Goal: Task Accomplishment & Management: Manage account settings

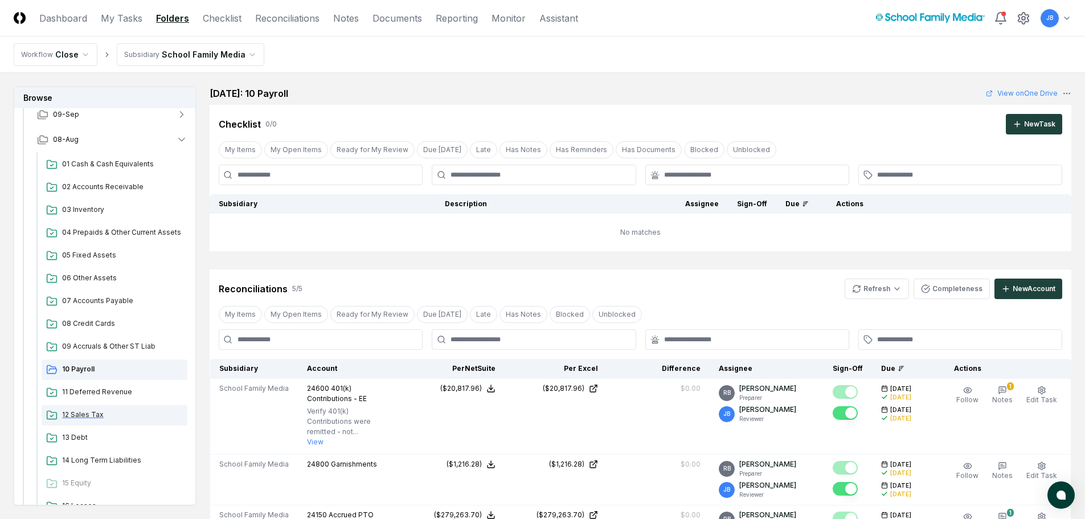
scroll to position [171, 0]
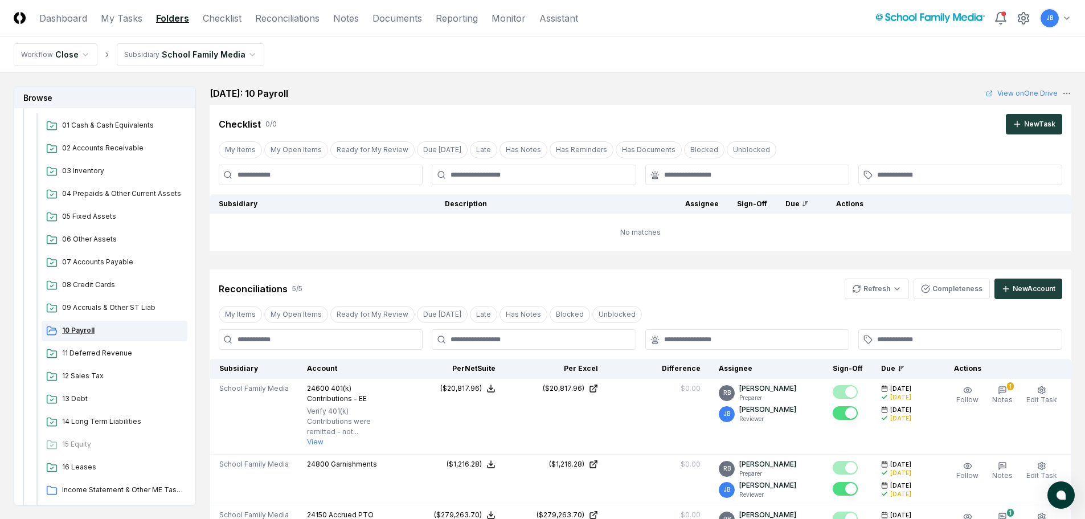
click at [79, 329] on span "10 Payroll" at bounding box center [122, 330] width 121 height 10
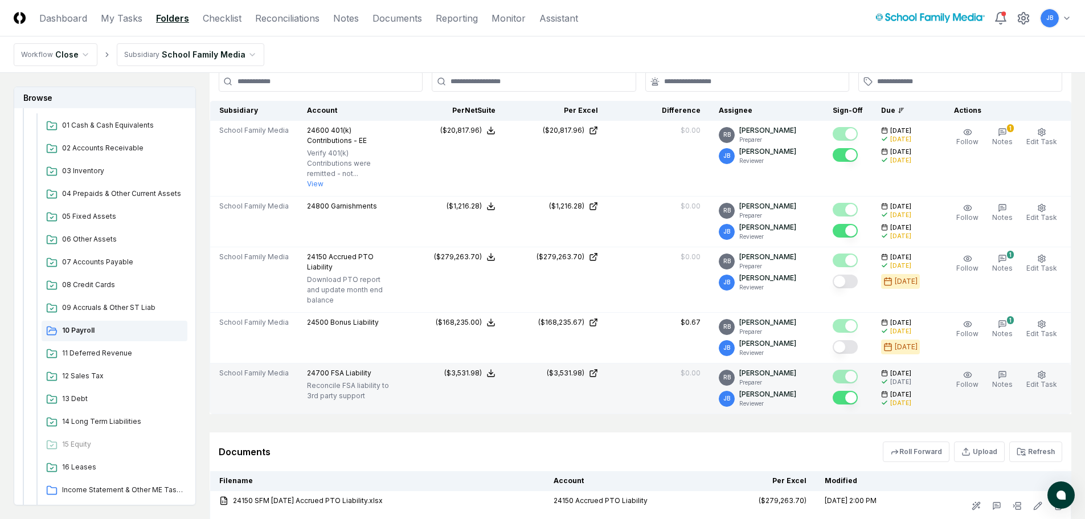
scroll to position [285, 0]
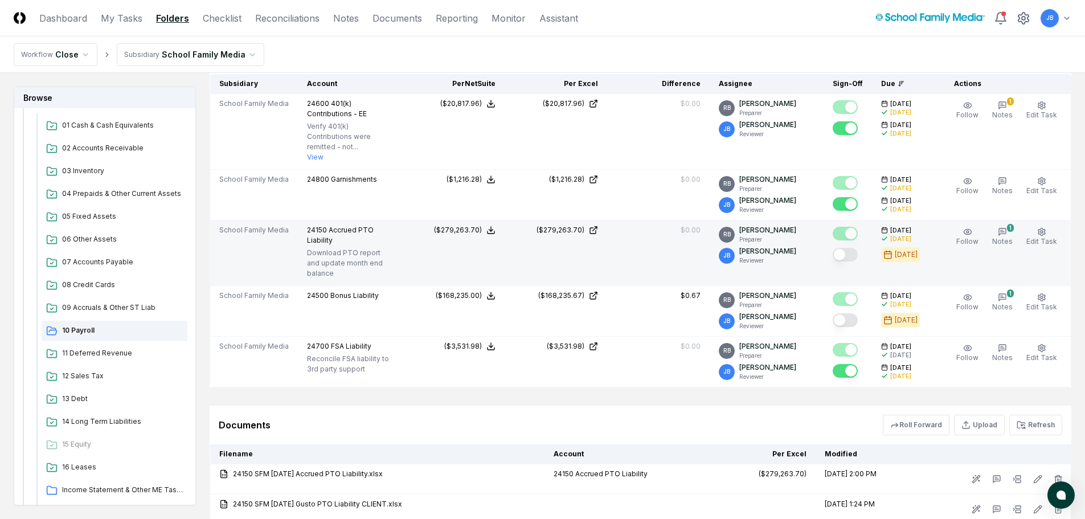
click at [850, 248] on button "Mark complete" at bounding box center [845, 255] width 25 height 14
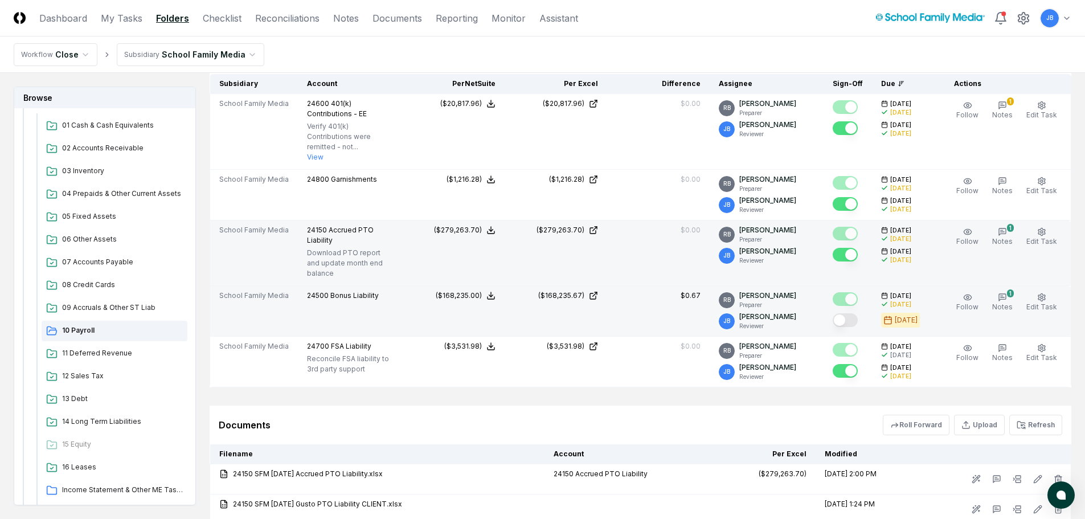
click at [847, 313] on button "Mark complete" at bounding box center [845, 320] width 25 height 14
click at [1004, 293] on icon "button" at bounding box center [1002, 297] width 9 height 9
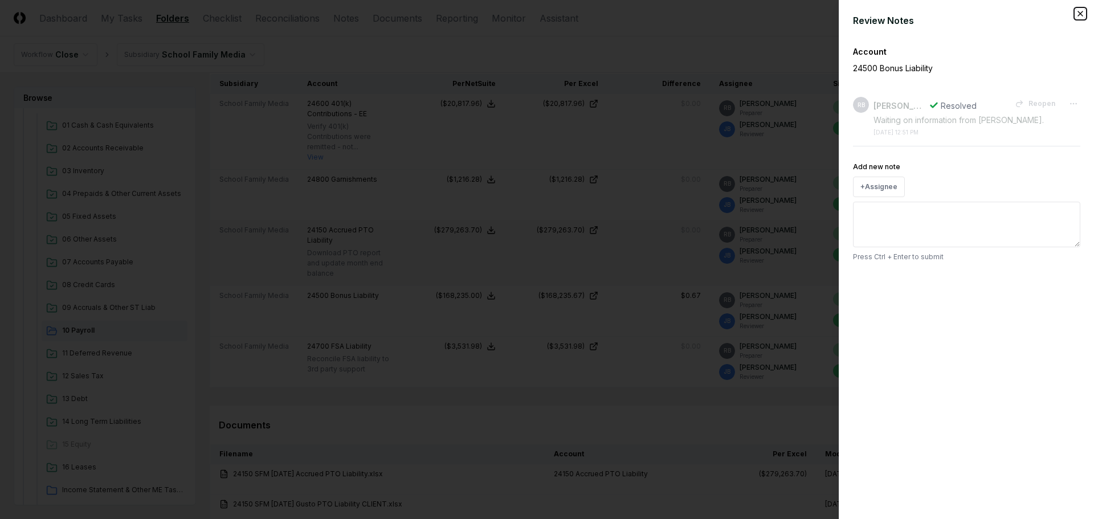
click at [1080, 10] on icon "button" at bounding box center [1080, 13] width 9 height 9
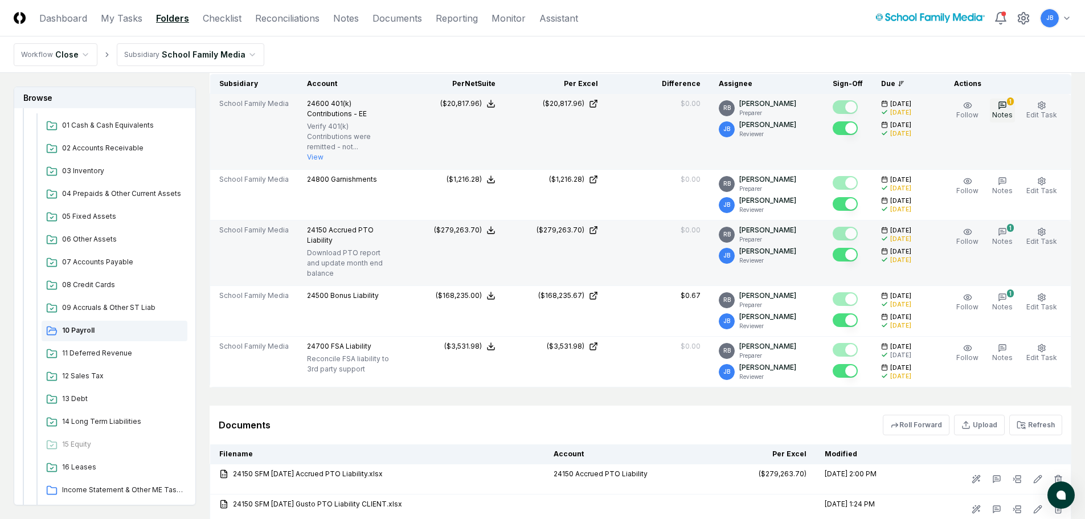
click at [1004, 115] on span "Notes" at bounding box center [1003, 115] width 21 height 9
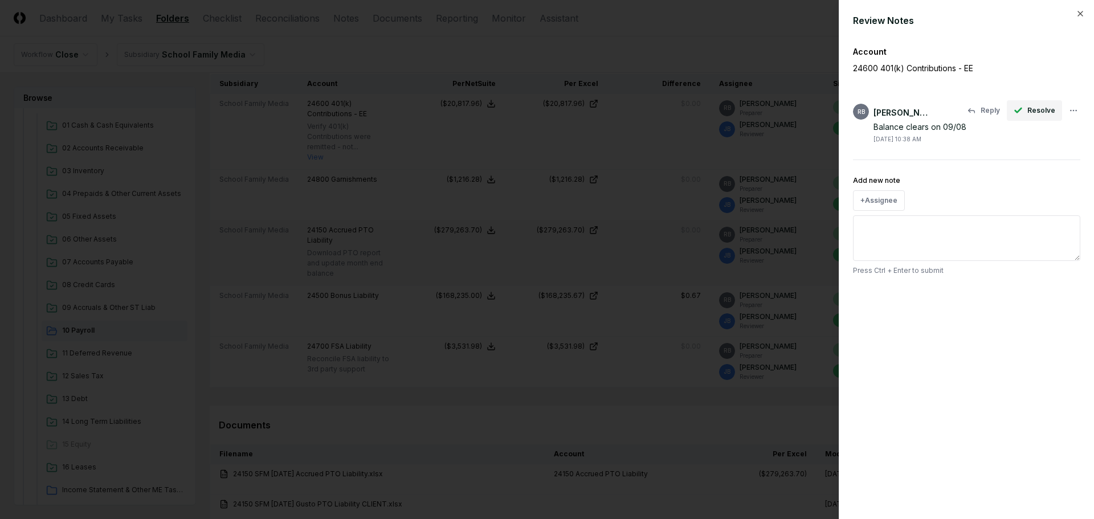
click at [1036, 109] on span "Resolve" at bounding box center [1041, 110] width 28 height 10
click at [1078, 15] on icon "button" at bounding box center [1080, 13] width 9 height 9
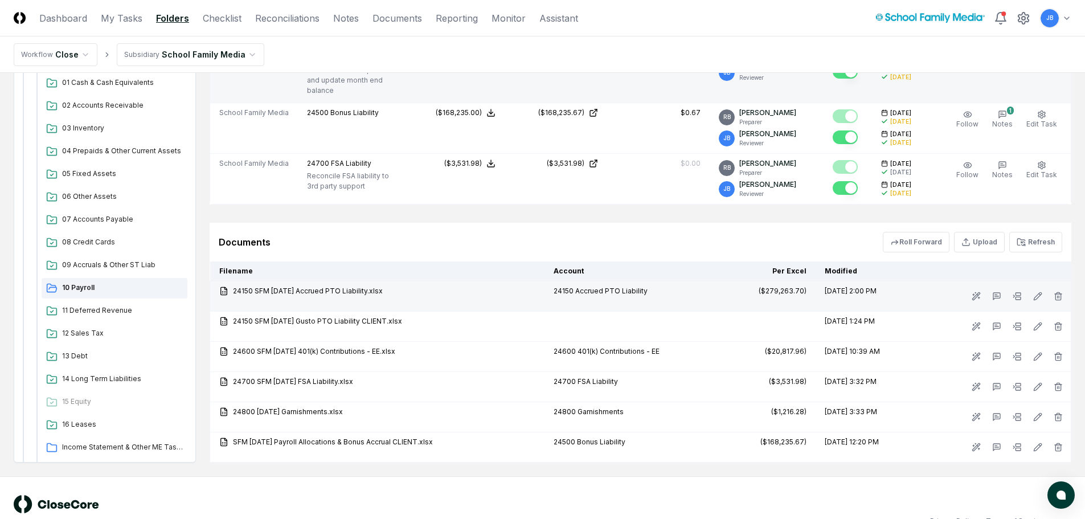
scroll to position [468, 0]
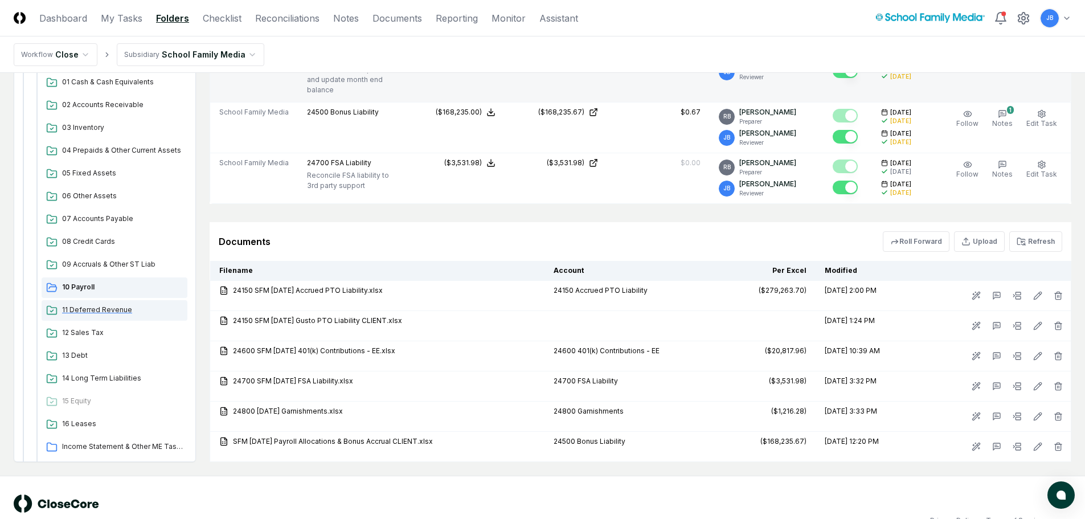
click at [82, 300] on div "11 Deferred Revenue" at bounding box center [115, 310] width 146 height 21
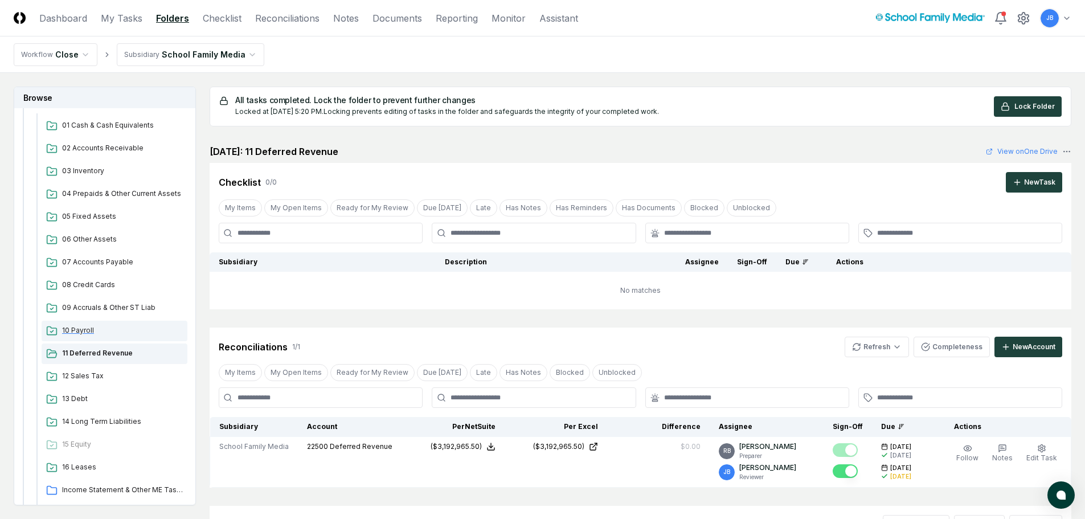
click at [71, 330] on span "10 Payroll" at bounding box center [122, 330] width 121 height 10
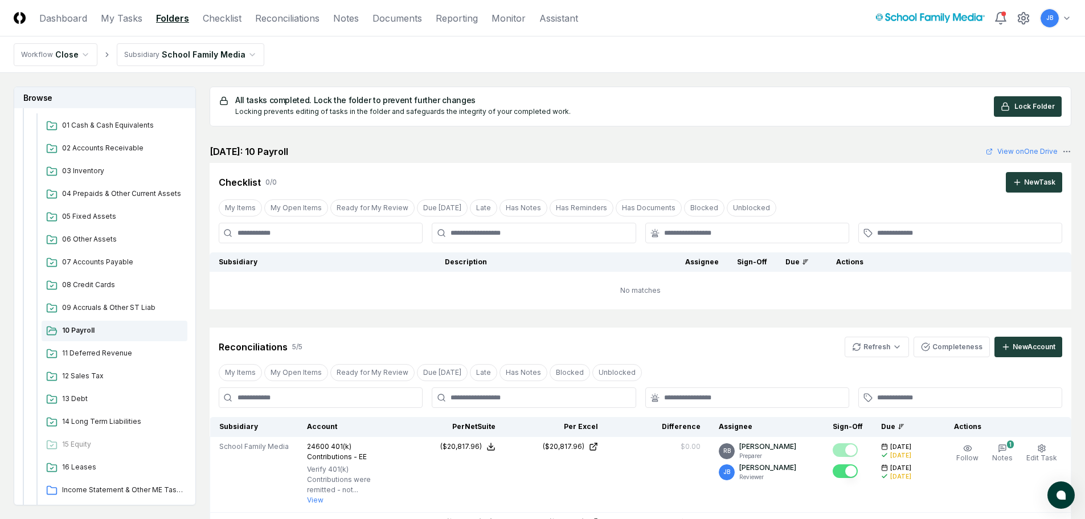
click at [1027, 107] on span "Lock Folder" at bounding box center [1035, 106] width 40 height 10
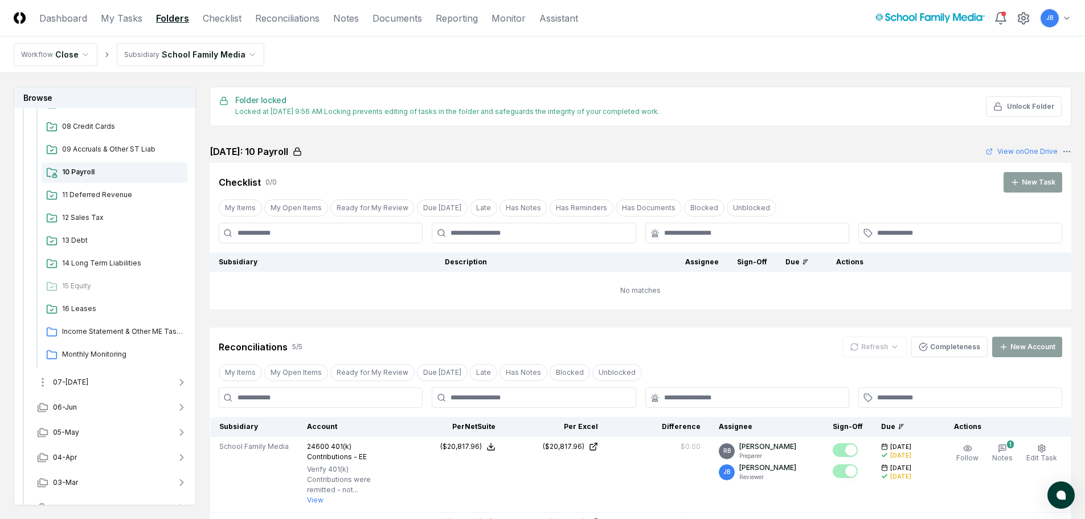
scroll to position [342, 0]
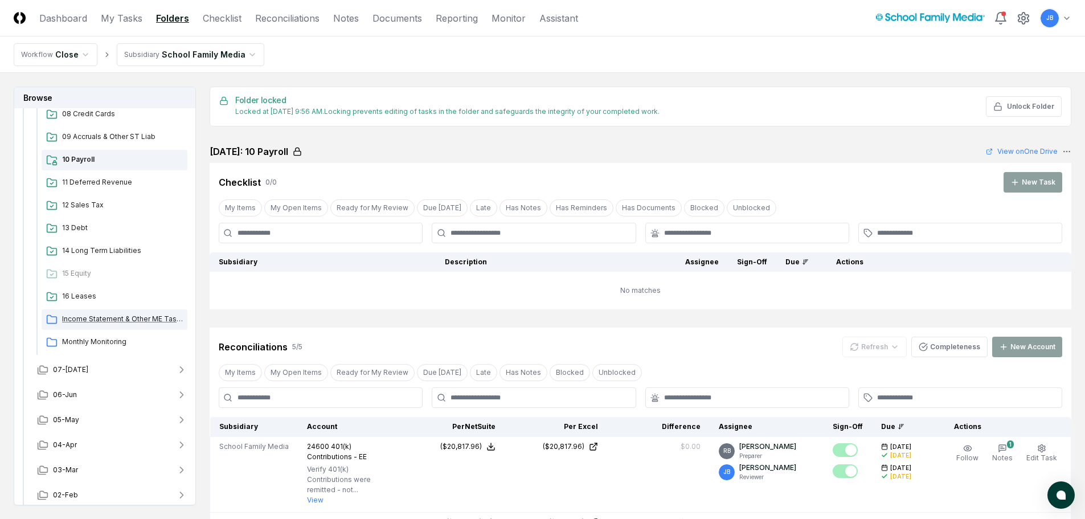
click at [100, 324] on span "Income Statement & Other ME Tasks" at bounding box center [122, 319] width 121 height 10
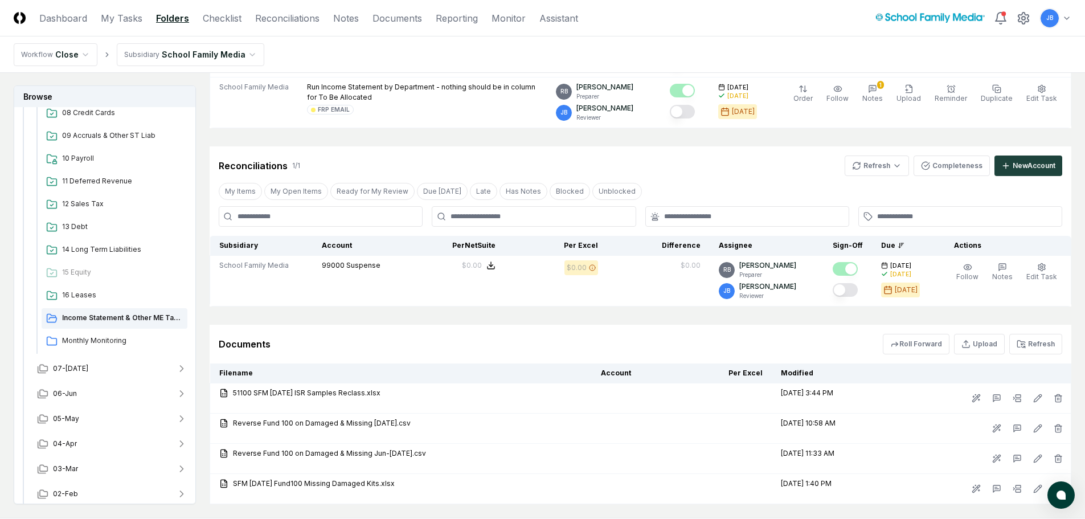
scroll to position [342, 0]
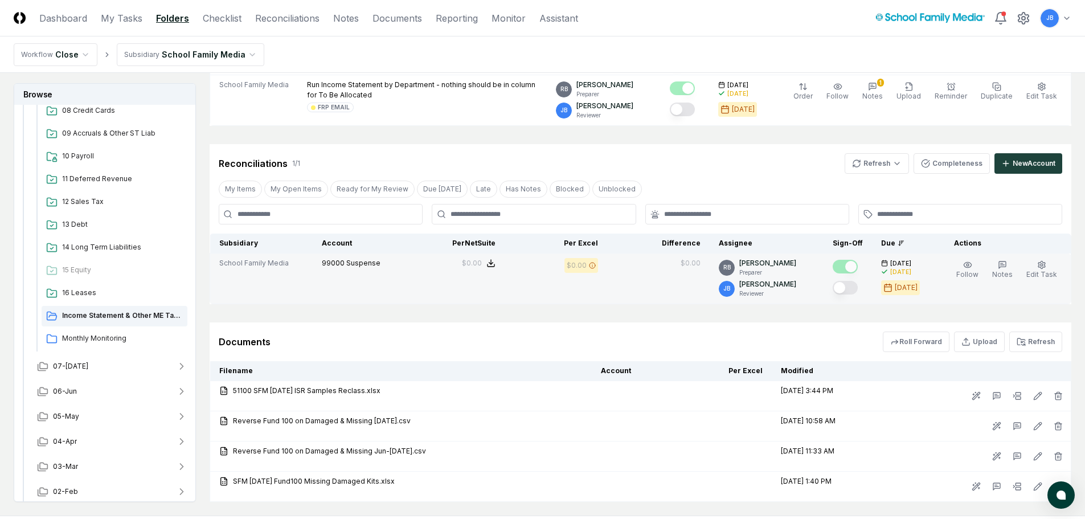
click at [854, 293] on button "Mark complete" at bounding box center [845, 288] width 25 height 14
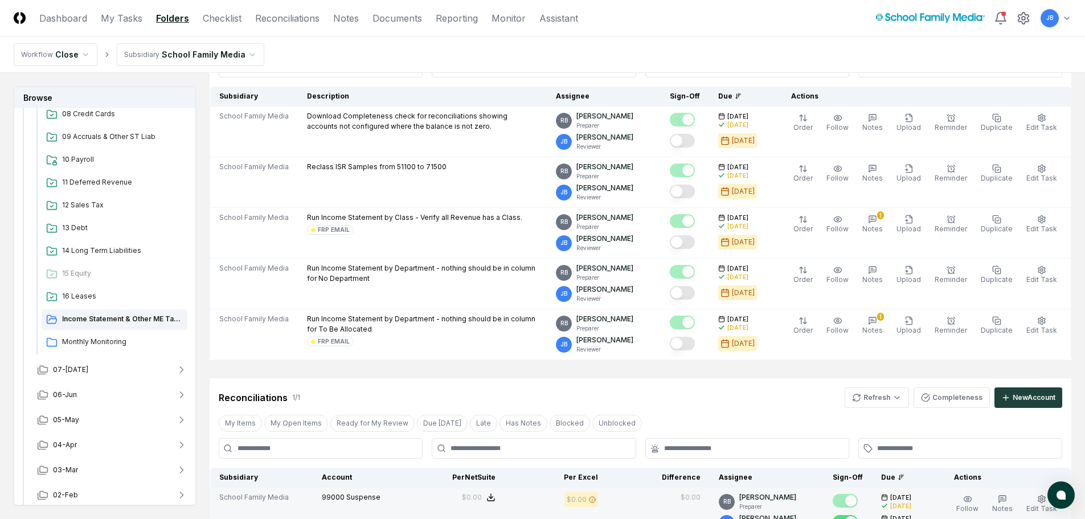
scroll to position [65, 0]
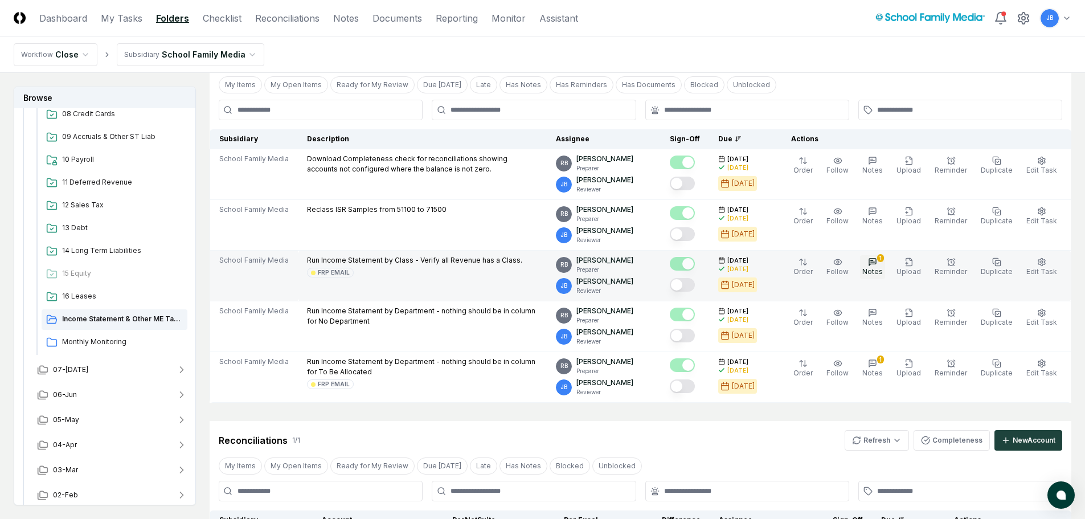
click at [881, 267] on span "Notes" at bounding box center [873, 271] width 21 height 9
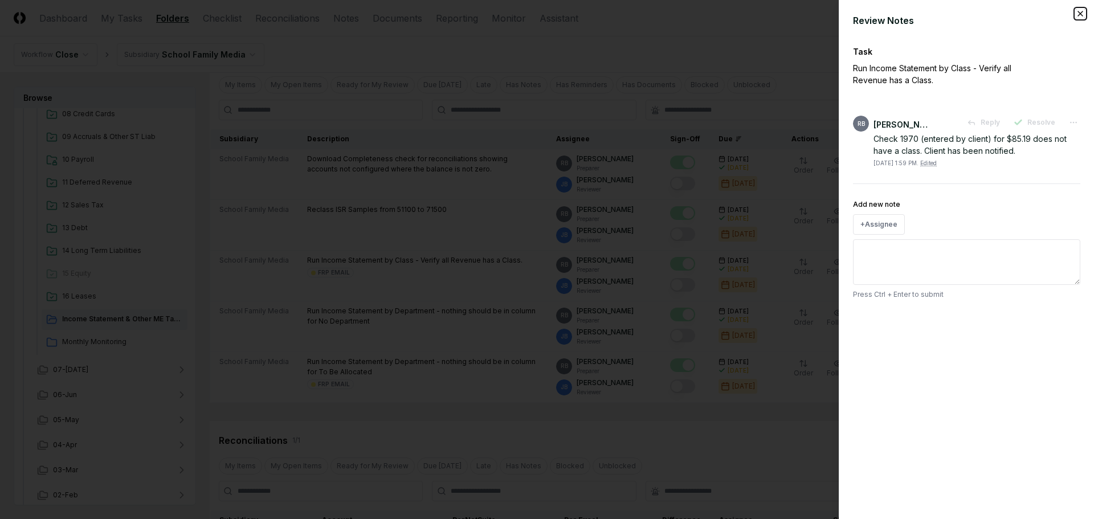
click at [1079, 10] on icon "button" at bounding box center [1080, 13] width 9 height 9
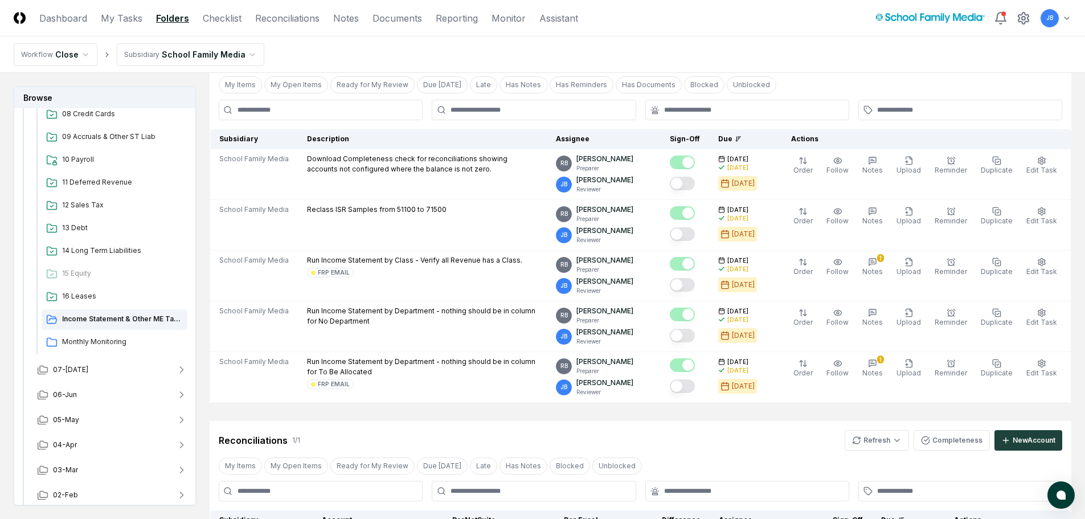
drag, startPoint x: 1079, startPoint y: 10, endPoint x: 790, endPoint y: 101, distance: 302.7
click at [779, 116] on div at bounding box center [748, 110] width 204 height 21
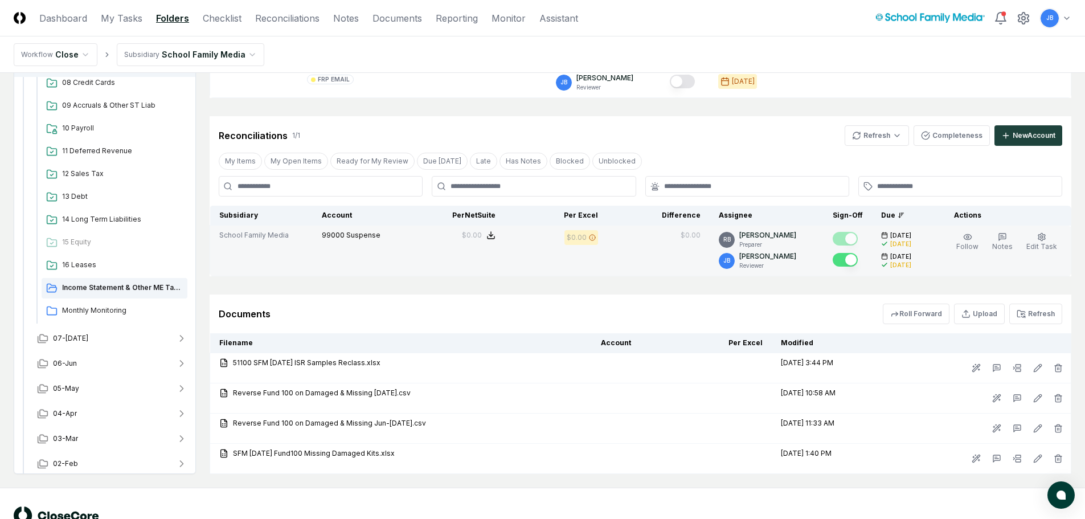
scroll to position [407, 0]
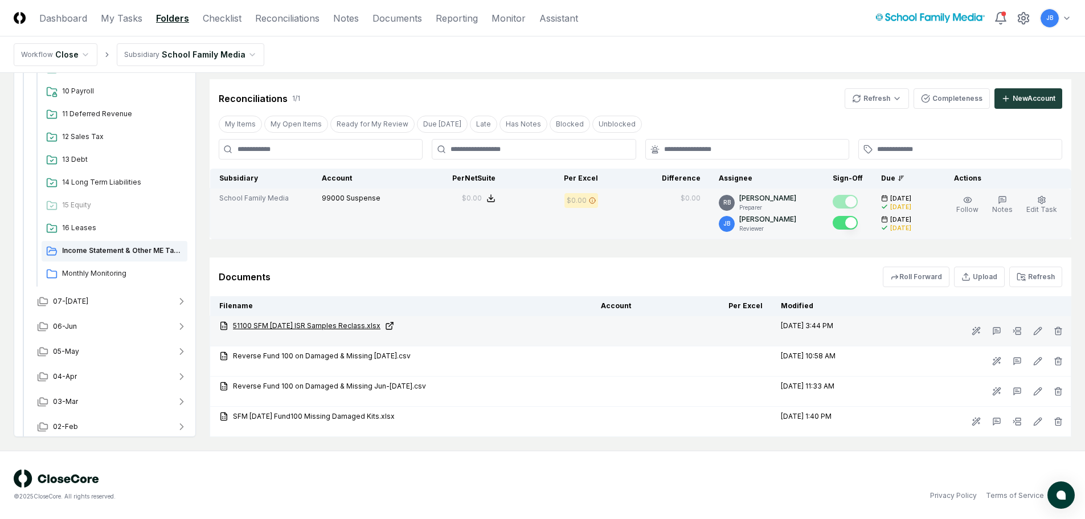
click at [347, 323] on link "51100 SFM [DATE] ISR Samples Reclass.xlsx" at bounding box center [401, 326] width 364 height 10
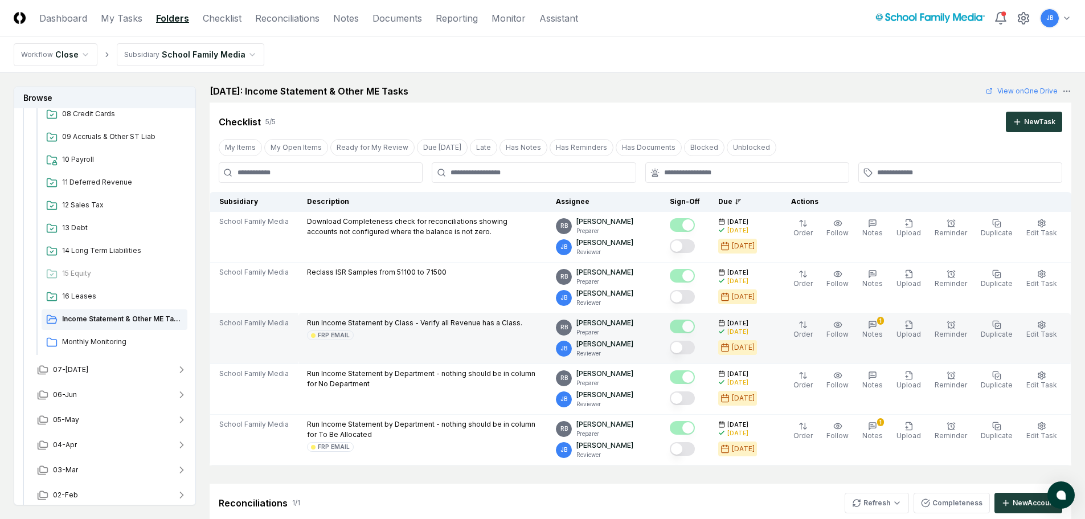
scroll to position [0, 0]
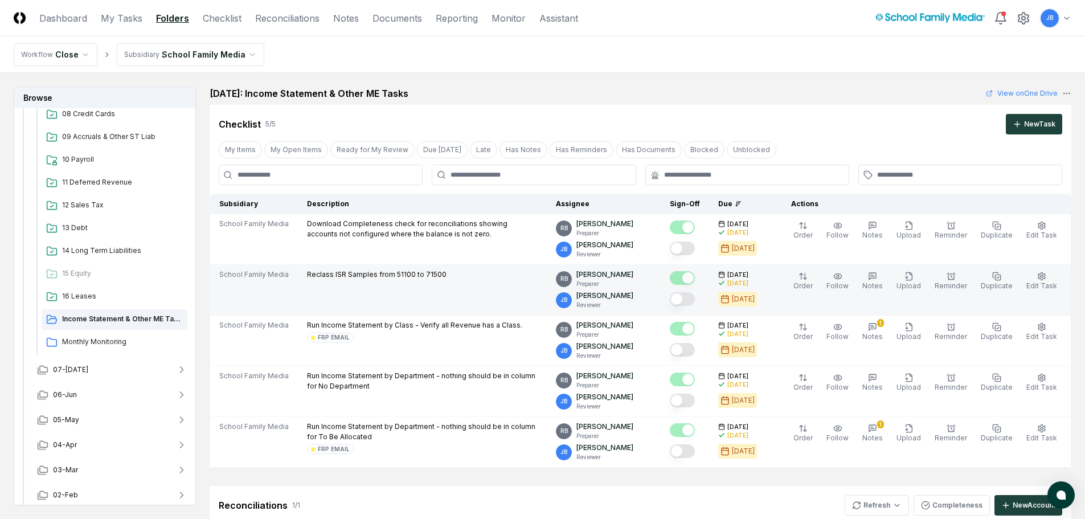
click at [691, 302] on button "Mark complete" at bounding box center [682, 299] width 25 height 14
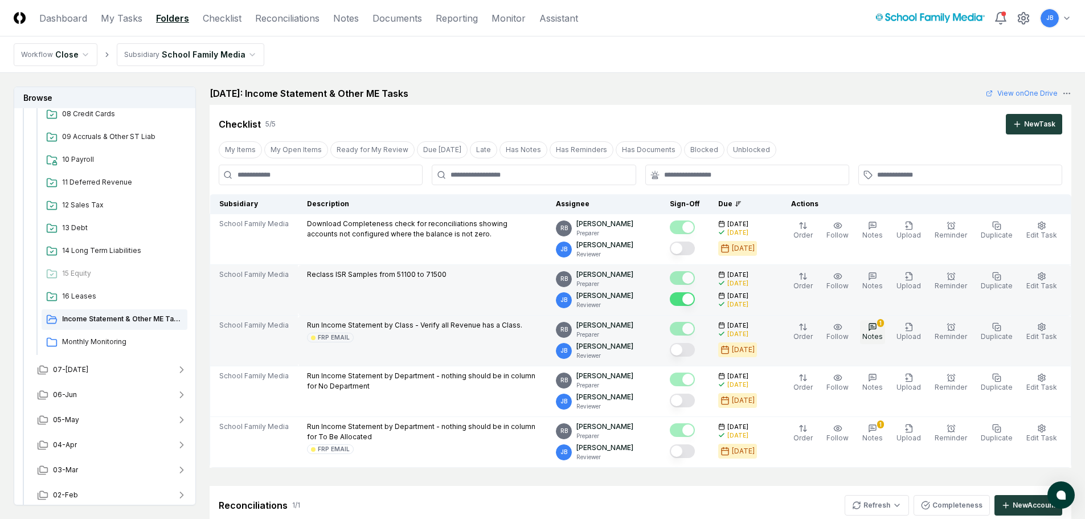
click at [885, 328] on button "1 Notes" at bounding box center [872, 332] width 25 height 24
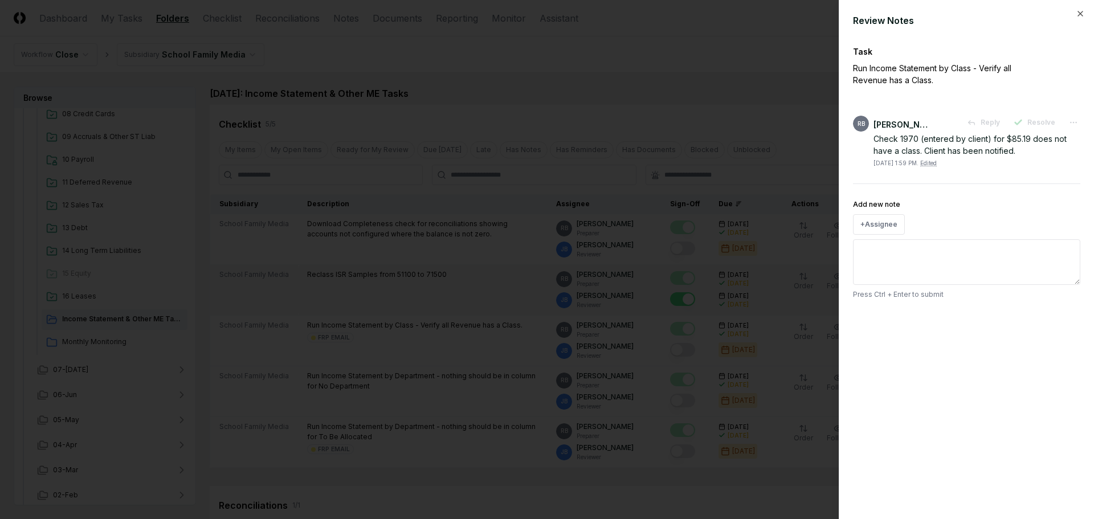
click at [734, 149] on div at bounding box center [547, 259] width 1094 height 519
